Goal: Task Accomplishment & Management: Manage account settings

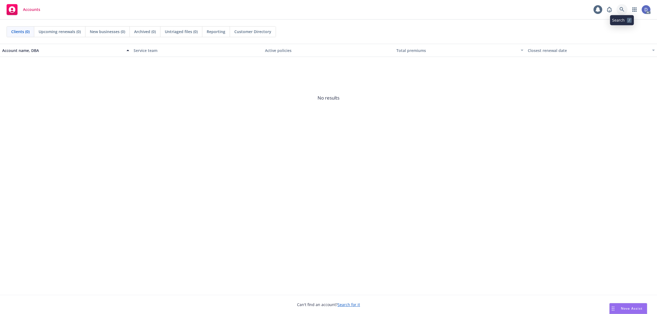
click at [622, 14] on link at bounding box center [622, 9] width 11 height 11
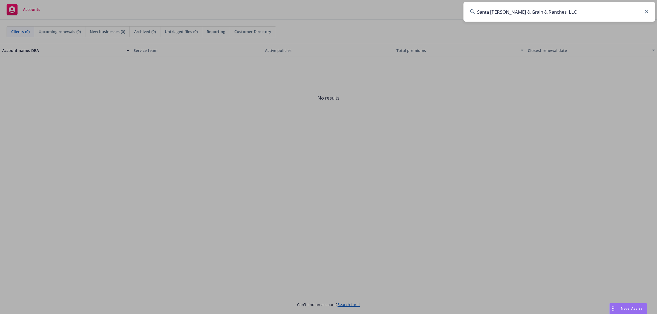
click at [611, 14] on input "Santa Paula Hay & Grain & Ranches LLC" at bounding box center [560, 12] width 192 height 20
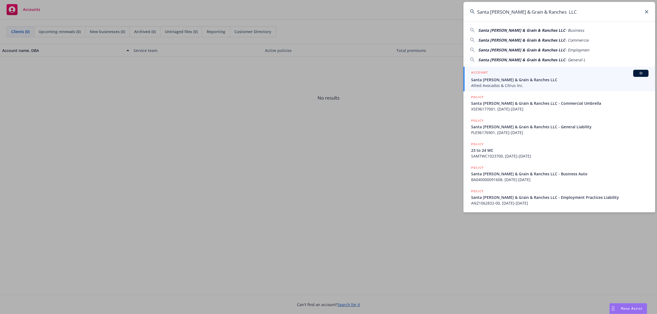
type input "Santa Paula Hay & Grain & Ranches LLC"
click at [557, 74] on div "ACCOUNT BI" at bounding box center [559, 73] width 177 height 7
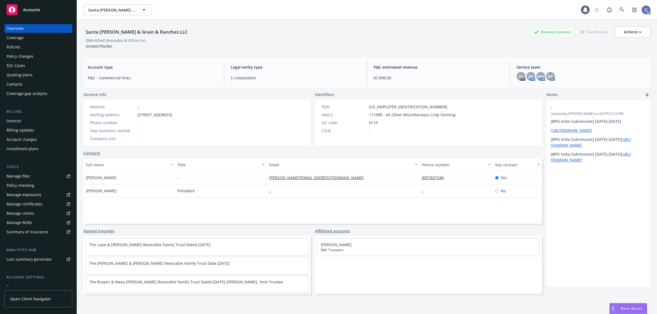
click at [29, 218] on div "Manage claims" at bounding box center [21, 213] width 28 height 9
click at [21, 180] on div "Manage files" at bounding box center [18, 176] width 23 height 9
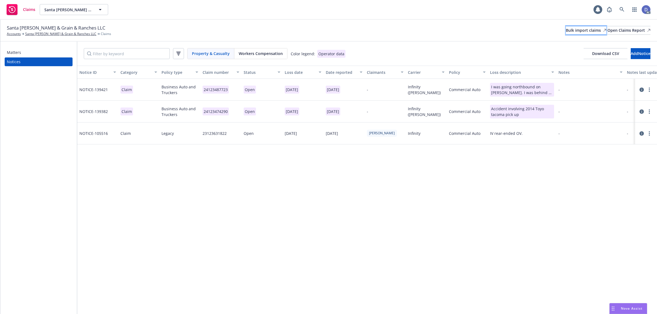
click at [566, 33] on div "Bulk import claims" at bounding box center [586, 30] width 41 height 8
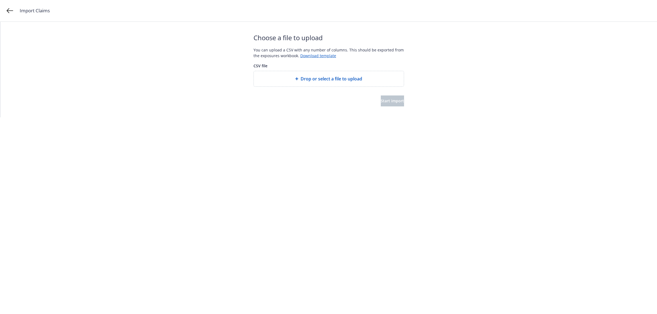
click at [321, 80] on span "Drop or select a file to upload" at bounding box center [332, 79] width 62 height 7
click at [384, 104] on span "Start import" at bounding box center [392, 106] width 23 height 5
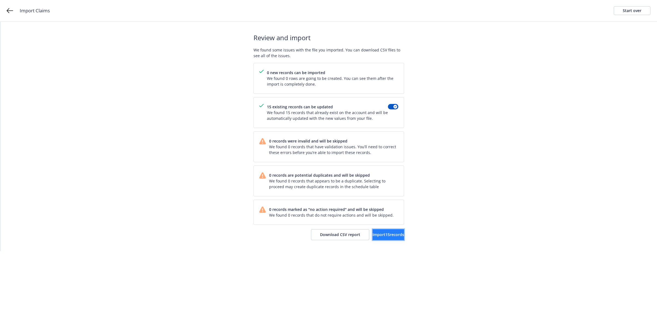
click at [383, 233] on span "Import 15 records" at bounding box center [388, 234] width 31 height 5
click at [369, 237] on span "View accounts" at bounding box center [381, 234] width 27 height 5
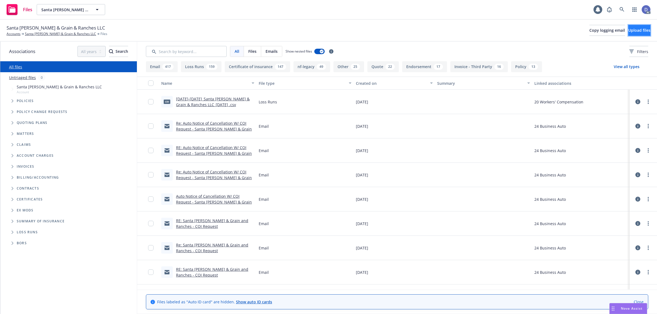
click at [633, 29] on span "Upload files" at bounding box center [639, 30] width 22 height 5
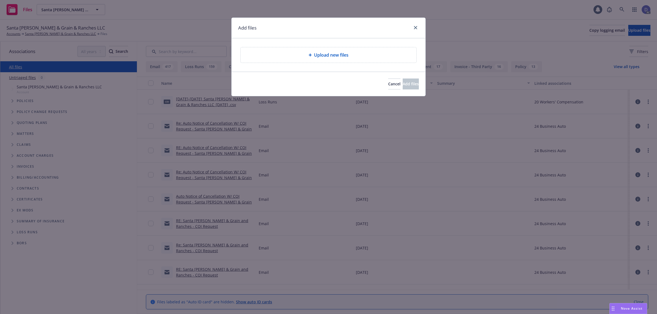
click at [379, 55] on div "Upload new files" at bounding box center [328, 55] width 167 height 7
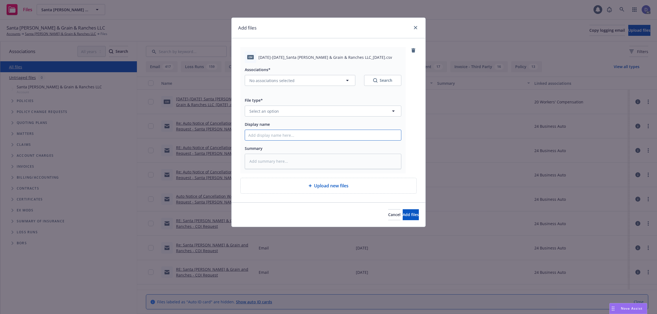
click at [288, 131] on input "Display name" at bounding box center [323, 135] width 156 height 10
paste input "2021-2022_Santa Paula Hay & Grain & Ranches LLC_8-31-2025"
type input "2021-2022_Santa Paula Hay & Grain & Ranches LLC_8-31-2025"
type textarea "x"
type input "2021-2022_Santa Paula Hay & Grain & Ranches LLC_8-31-2025"
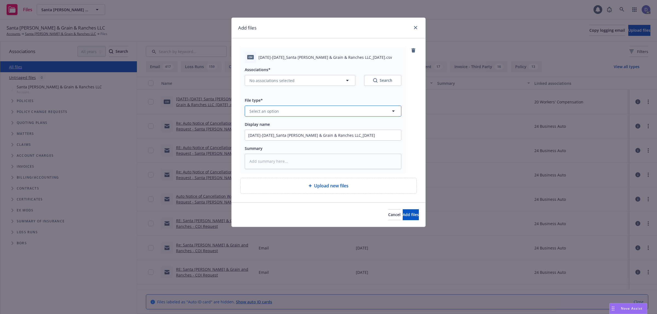
click at [312, 116] on button "Select an option" at bounding box center [323, 111] width 157 height 11
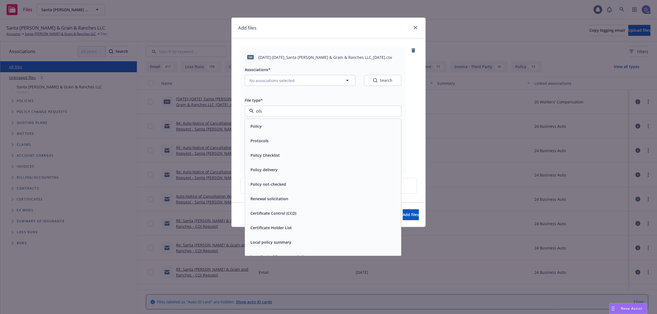
type input "olss"
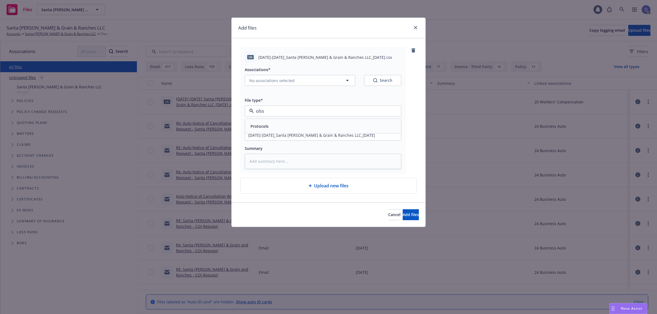
type textarea "x"
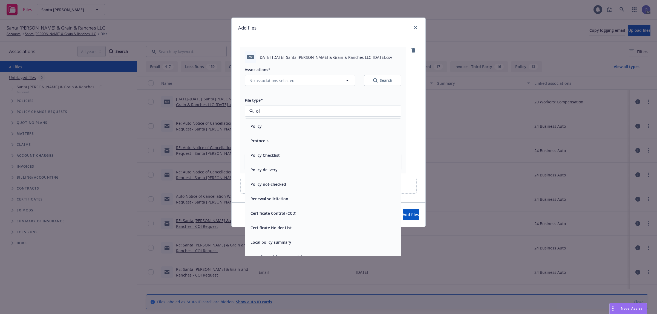
type input "o"
type input "los"
click at [309, 123] on div "Loss Runs" at bounding box center [322, 126] width 149 height 8
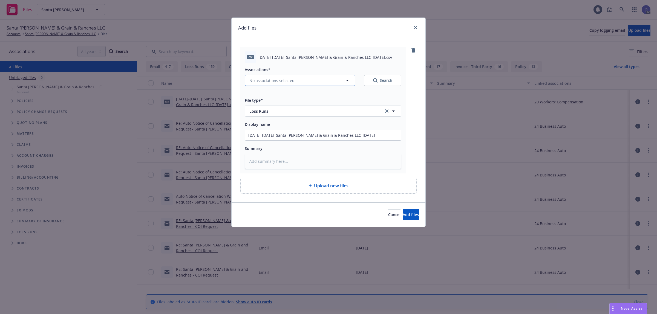
click at [320, 81] on button "No associations selected" at bounding box center [300, 80] width 111 height 11
type textarea "x"
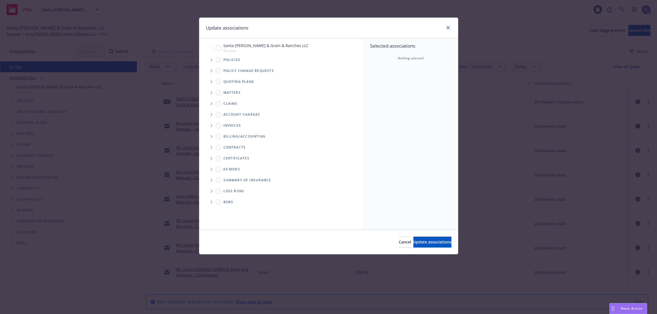
click at [212, 59] on icon "Tree Example" at bounding box center [212, 59] width 2 height 3
click at [382, 90] on div "Selected associations Nothing selected" at bounding box center [411, 134] width 94 height 192
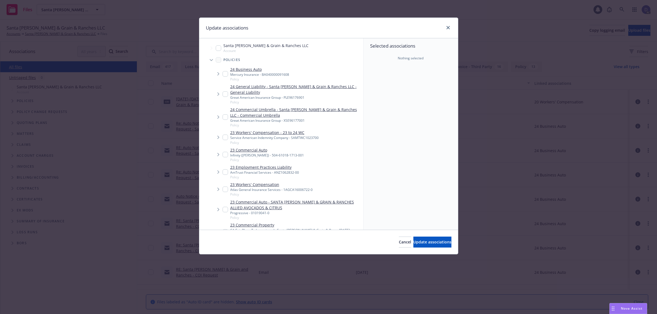
scroll to position [239, 0]
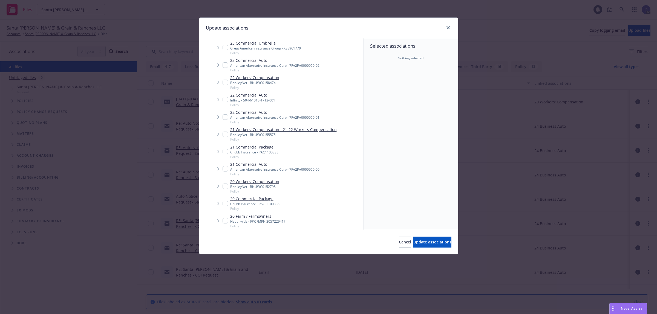
click at [268, 128] on link "21 Workers' Compensation - 21-22 Workers Compensation" at bounding box center [283, 130] width 107 height 6
checkbox input "true"
click at [414, 238] on button "Update associations" at bounding box center [432, 242] width 38 height 11
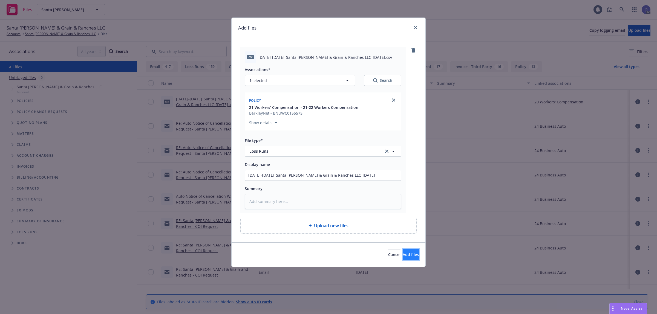
click at [413, 254] on button "Add files" at bounding box center [411, 254] width 16 height 11
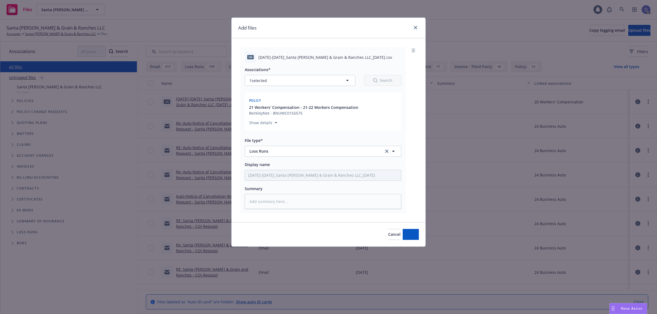
type textarea "x"
